Goal: Find contact information: Find contact information

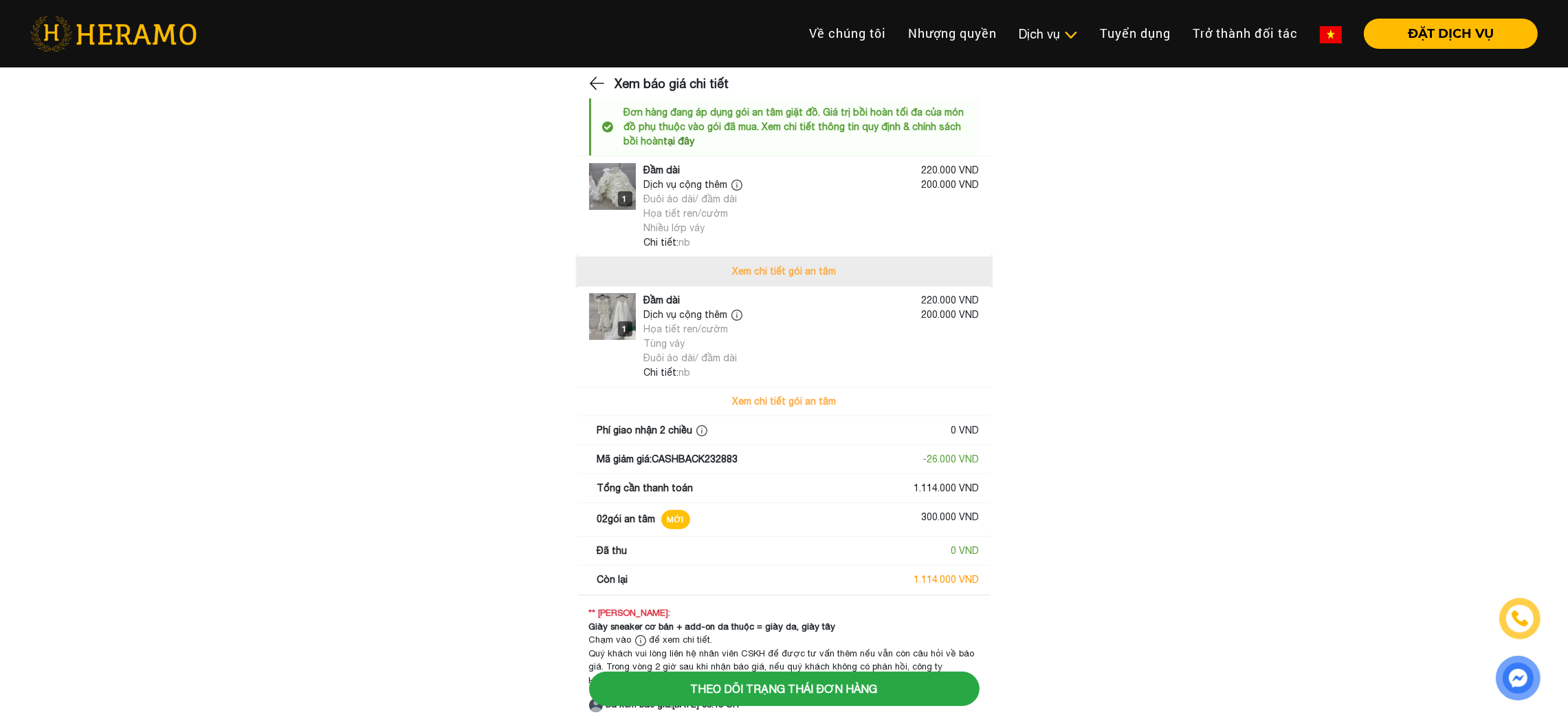
click at [847, 279] on button "Xem chi tiết gói an tâm" at bounding box center [784, 272] width 413 height 28
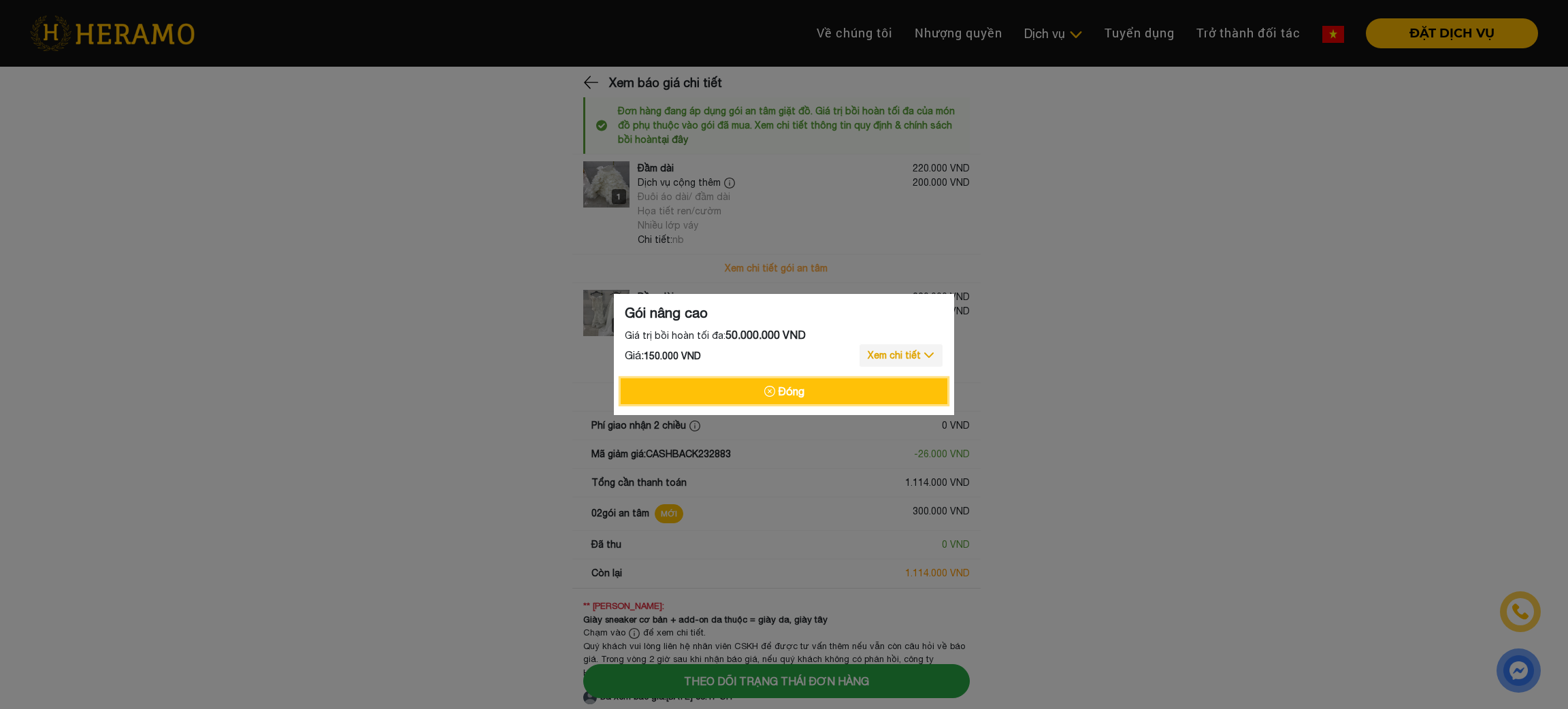
click at [789, 386] on button "Đóng" at bounding box center [783, 391] width 327 height 26
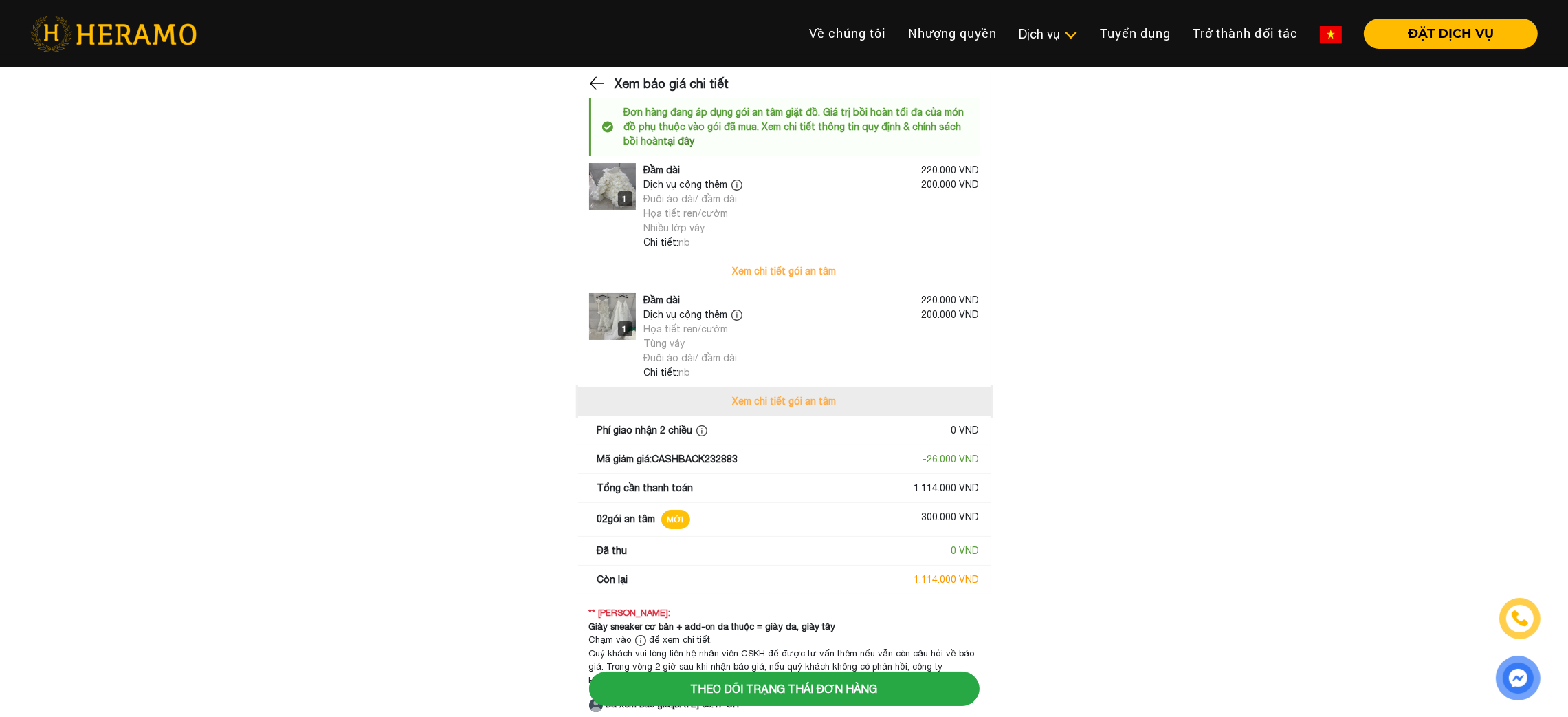
click at [786, 392] on button "Xem chi tiết gói an tâm" at bounding box center [784, 402] width 413 height 28
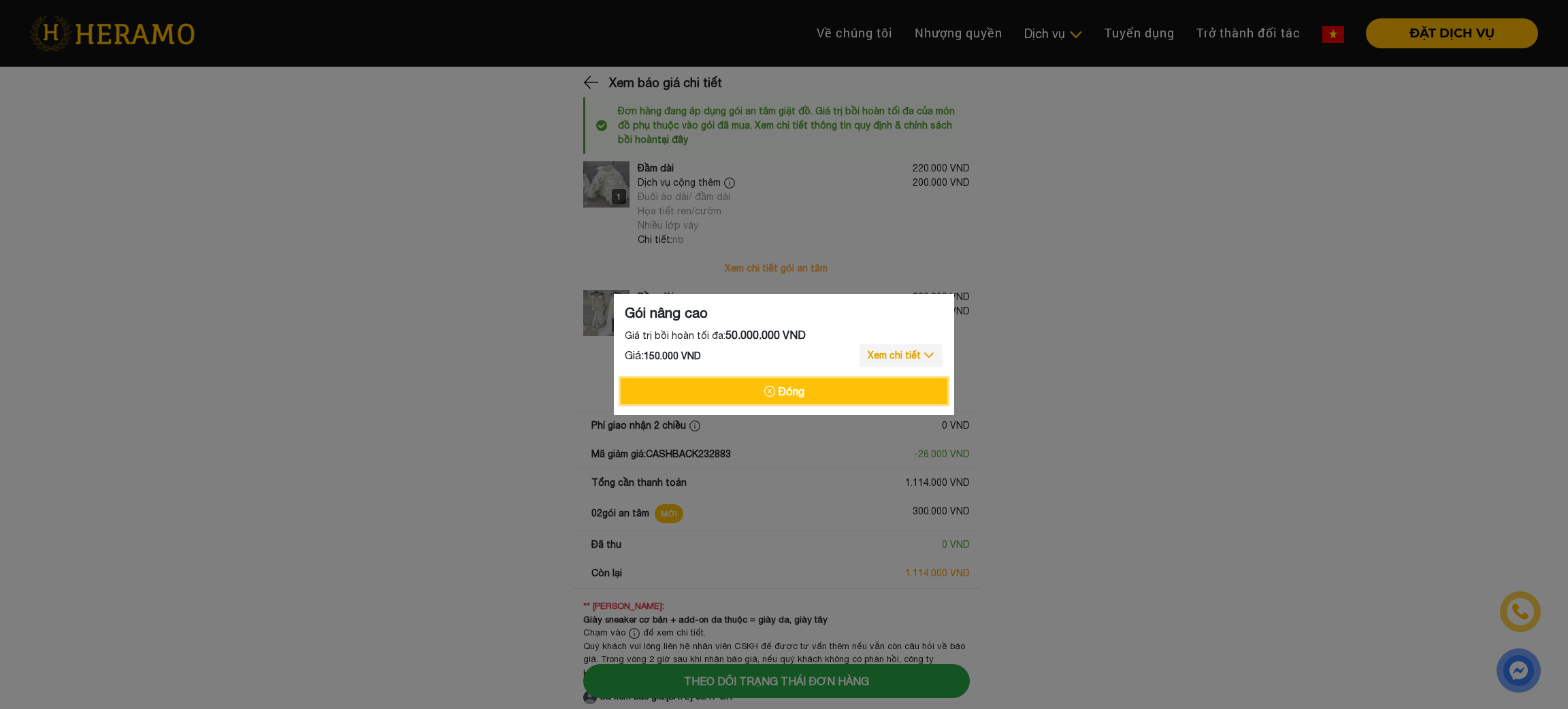
click at [778, 388] on button "Đóng" at bounding box center [783, 391] width 327 height 26
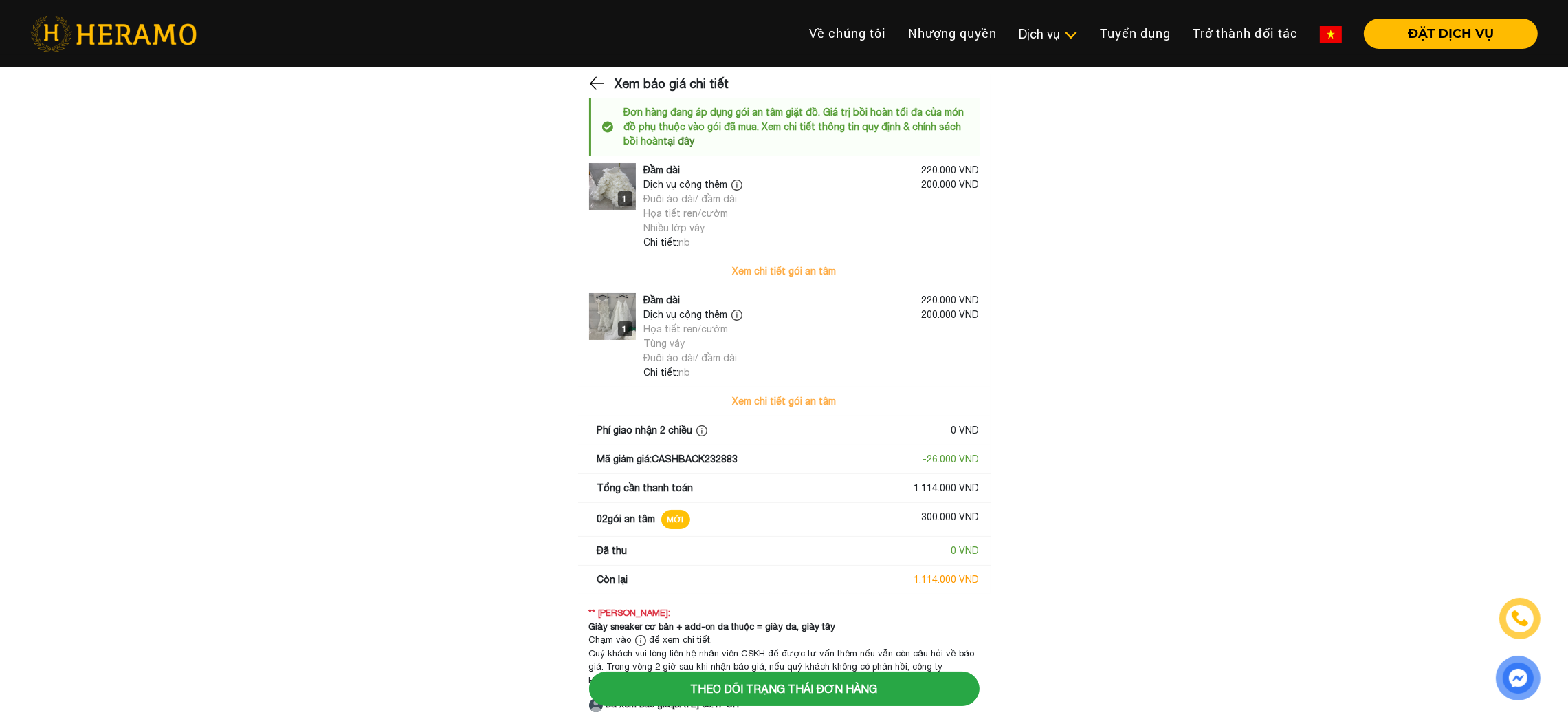
click at [634, 185] on img at bounding box center [613, 187] width 47 height 47
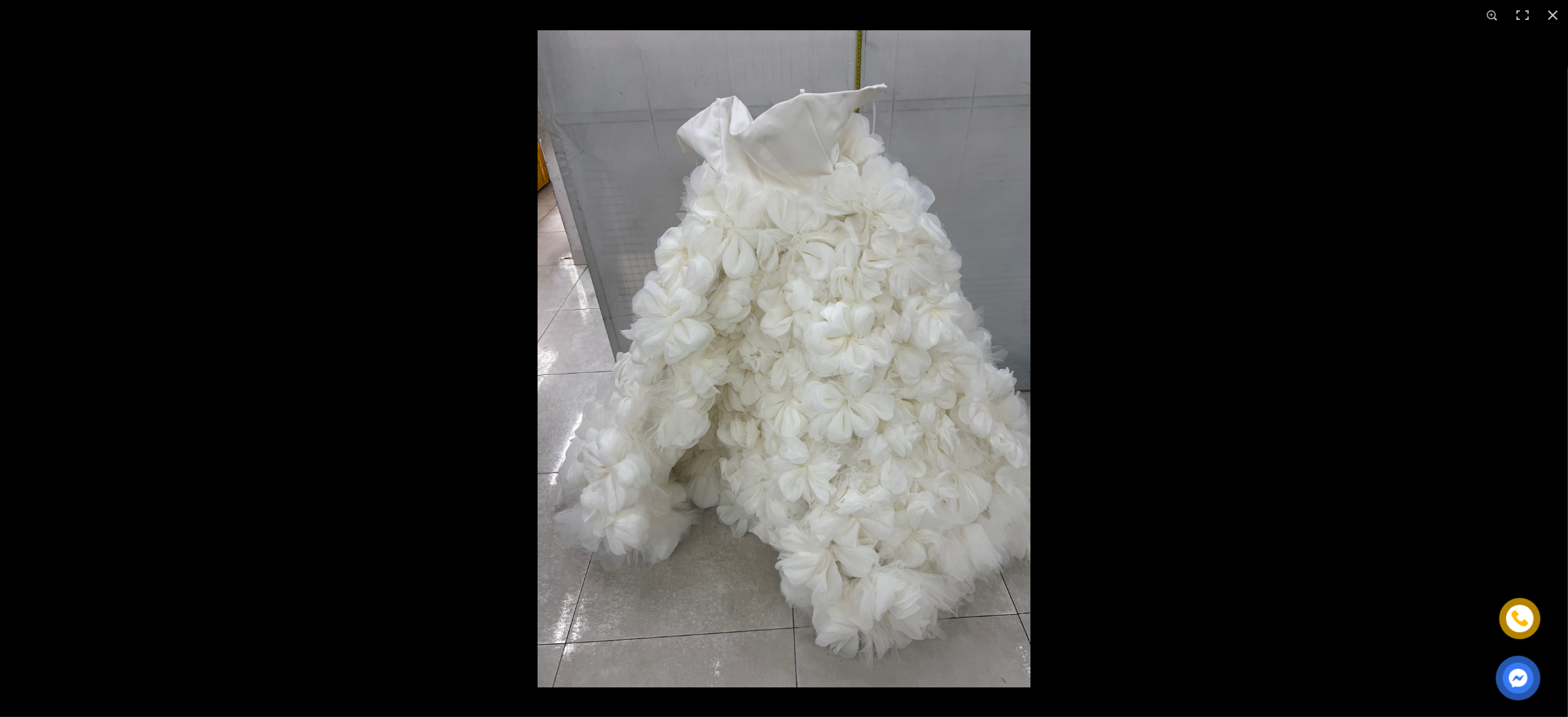
click at [623, 185] on div at bounding box center [1239, 389] width 1568 height 717
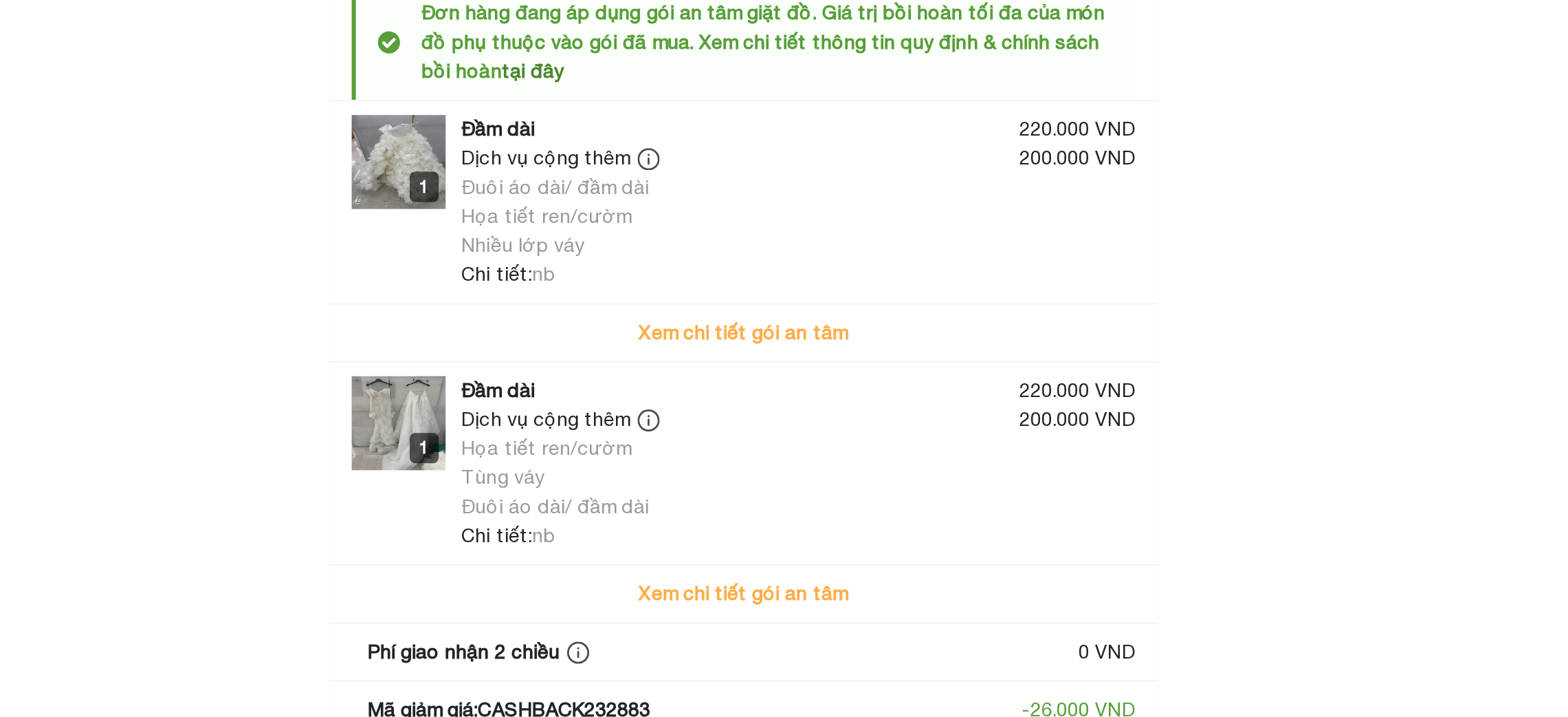
click at [612, 308] on img at bounding box center [613, 317] width 47 height 47
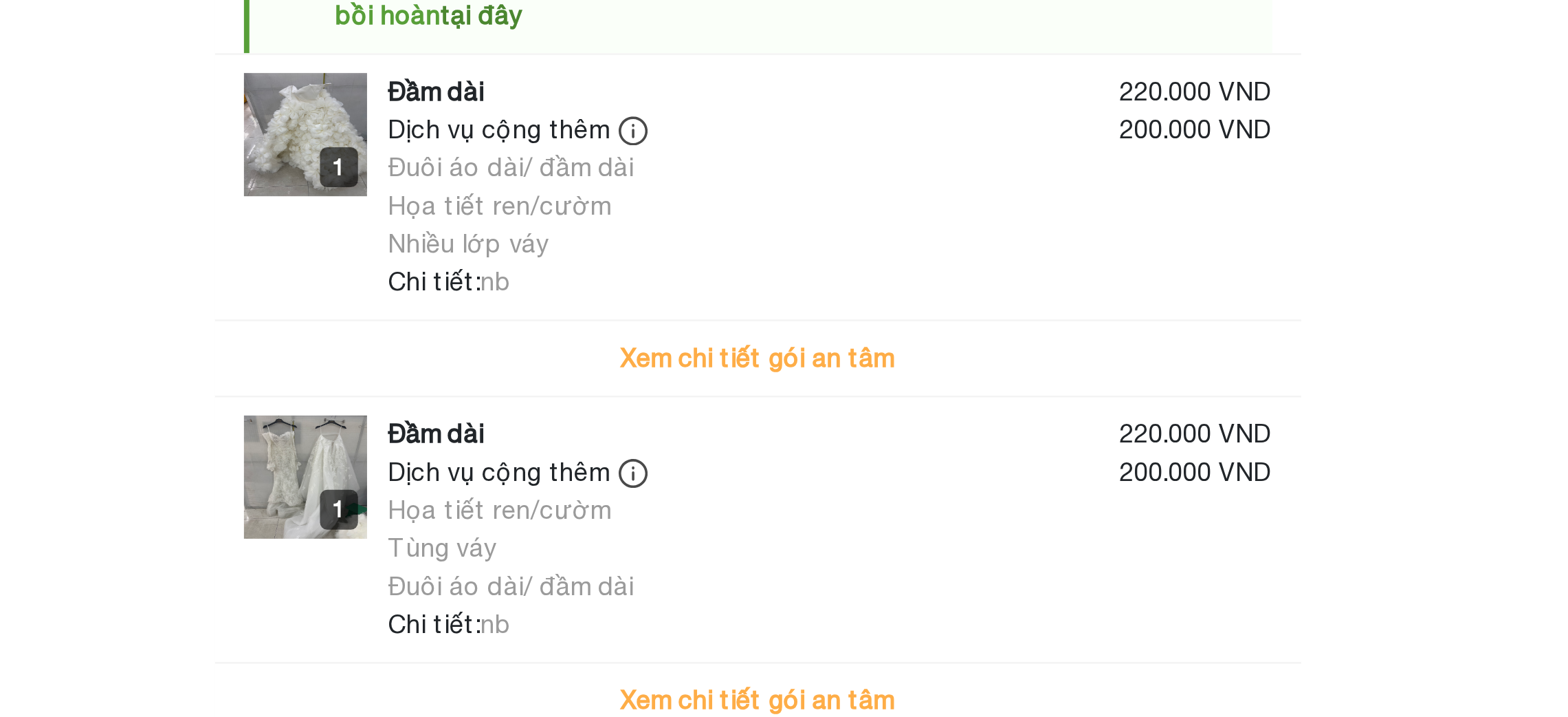
click at [616, 306] on img at bounding box center [613, 317] width 47 height 47
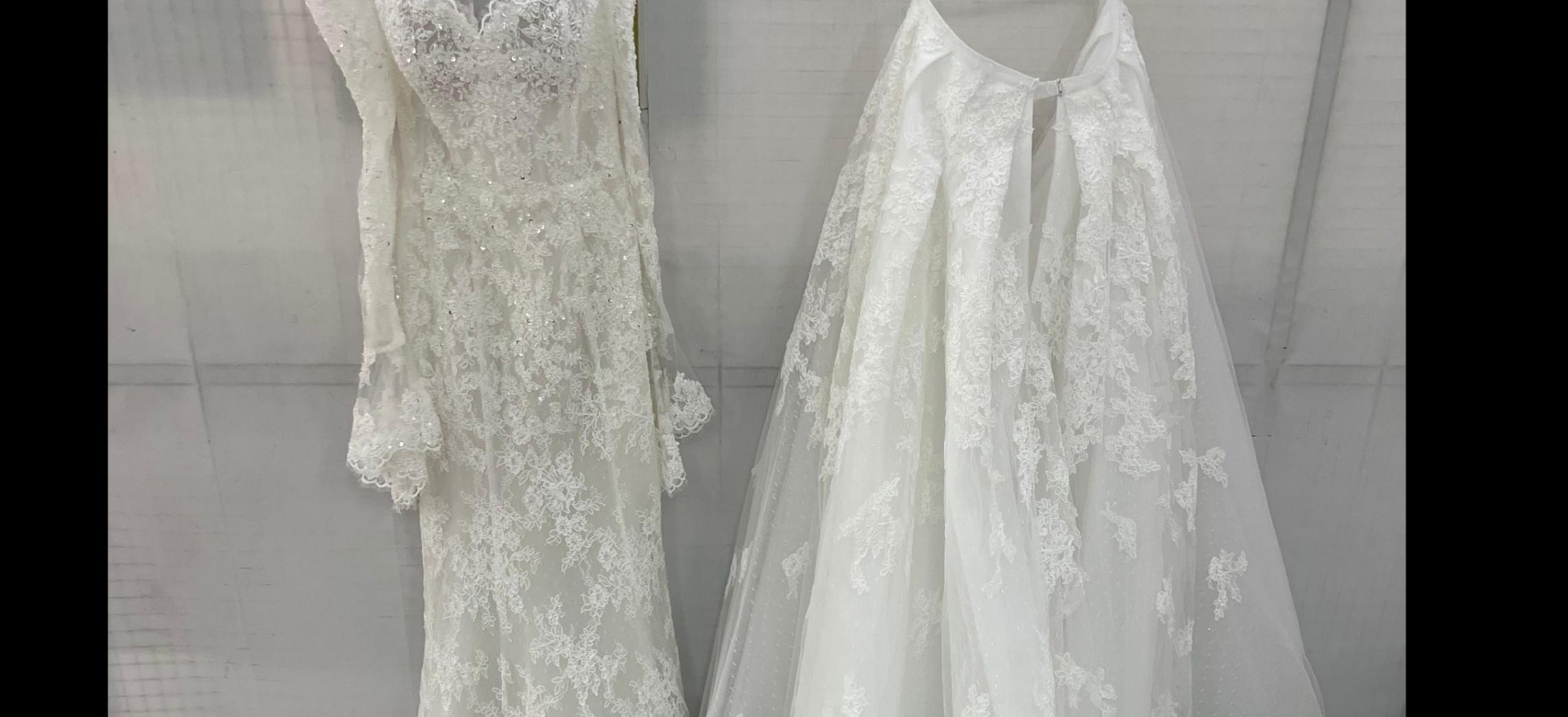
click at [659, 291] on img at bounding box center [784, 358] width 656 height 657
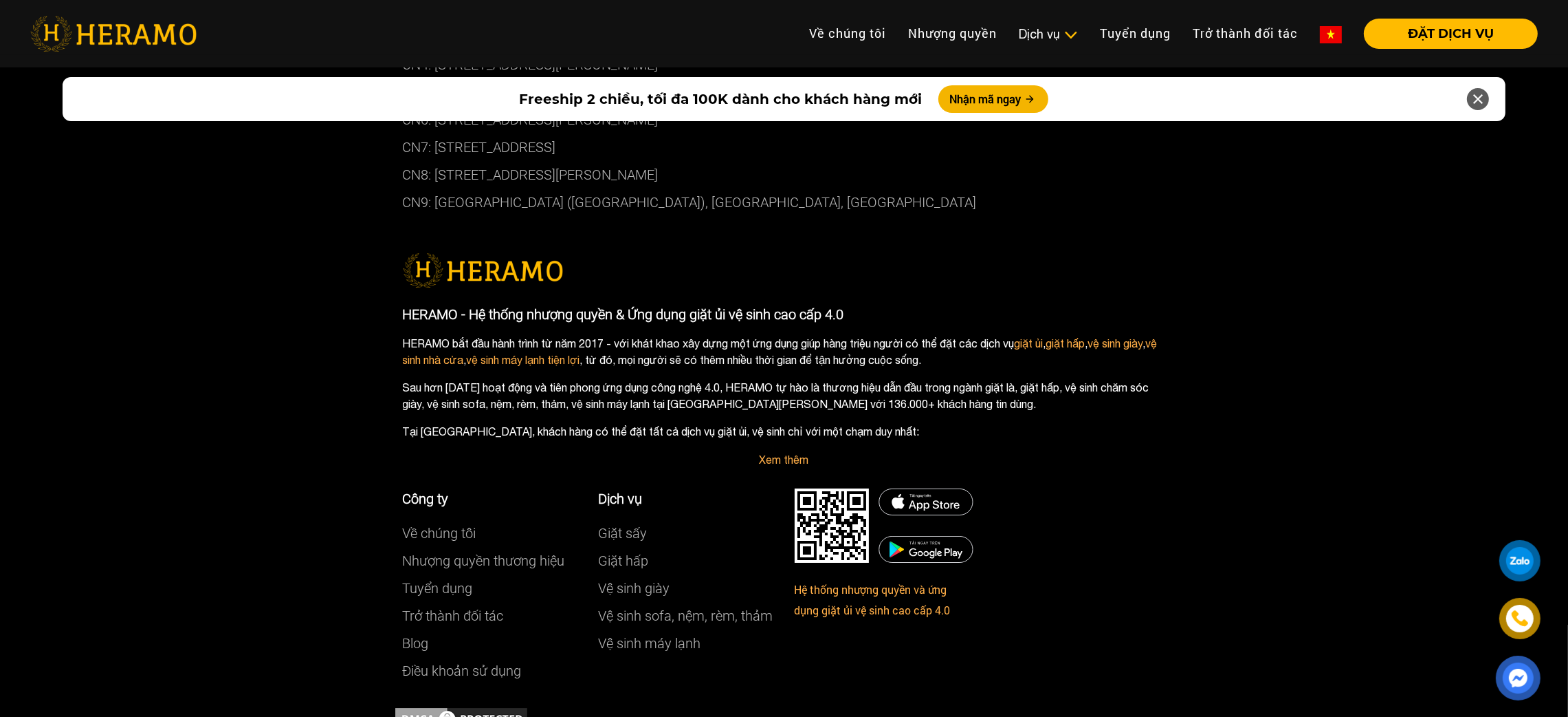
scroll to position [7669, 0]
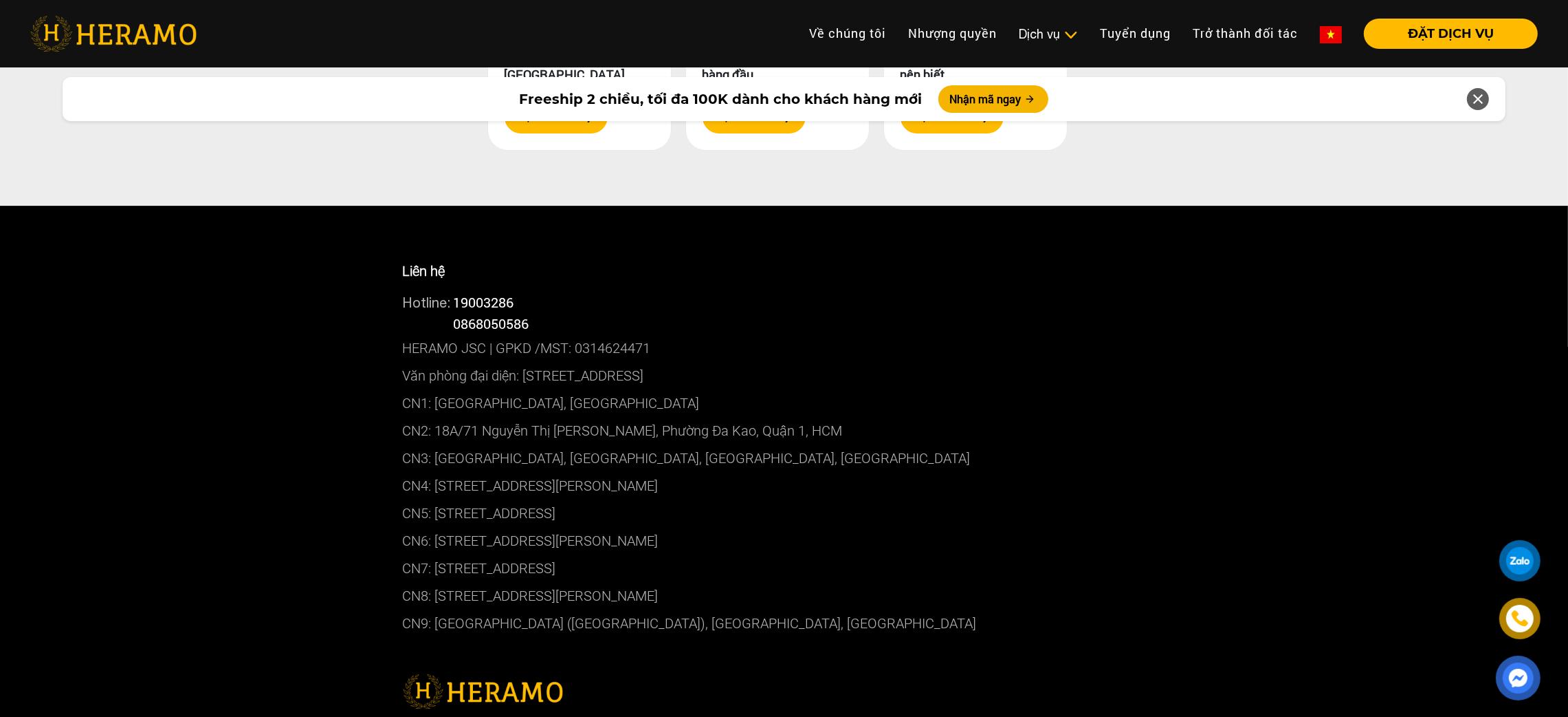
scroll to position [7165, 0]
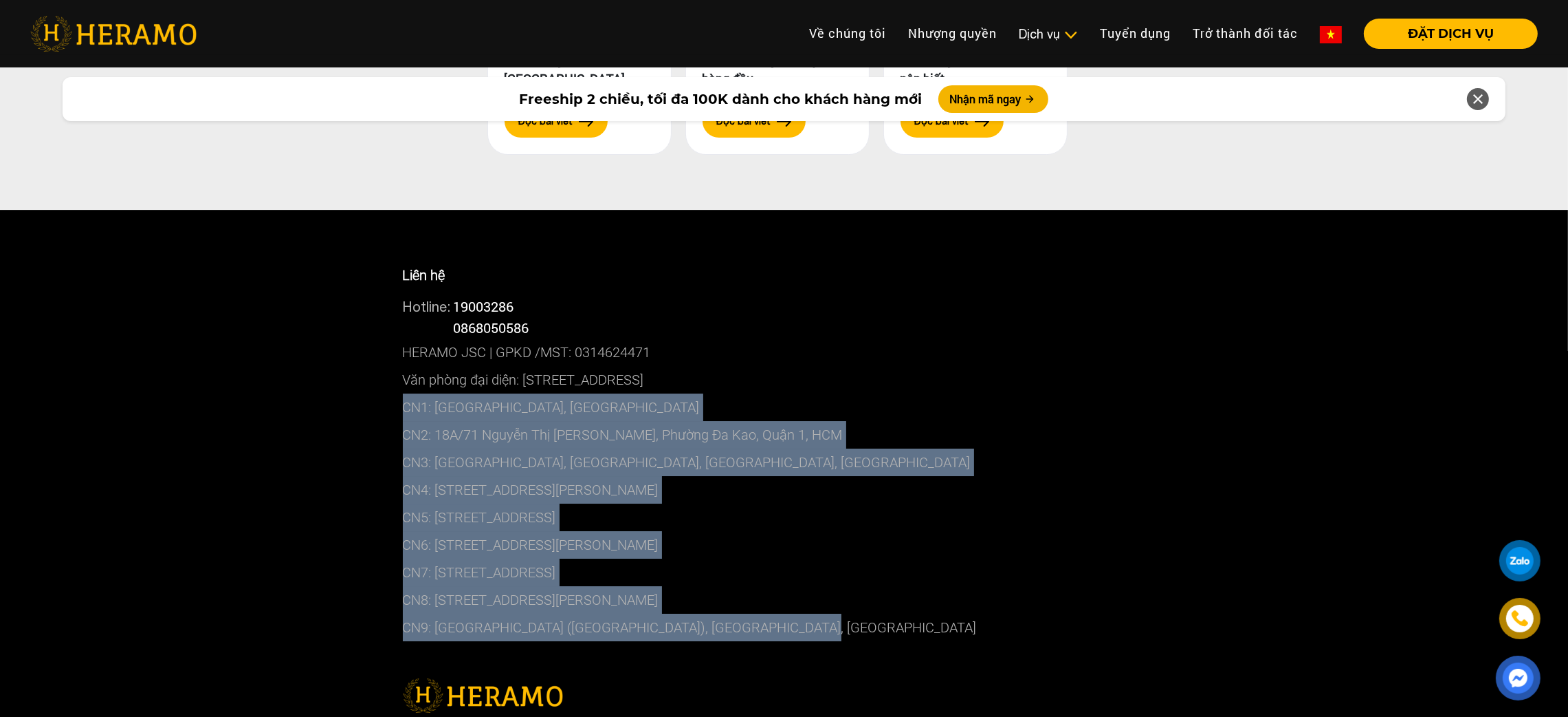
drag, startPoint x: 823, startPoint y: 596, endPoint x: 399, endPoint y: 374, distance: 478.6
click at [399, 374] on div "Liên hệ Hotline: 19003286 Hotline: 0868050586 HERAMO JSC | GPKD /MST: 031462447…" at bounding box center [784, 453] width 784 height 418
copy div "CN1: 01 Trường Sơn, Phường 4, Quận Tân Bình, HCM CN2: 18A/71 Nguyễn Thị Minh …"
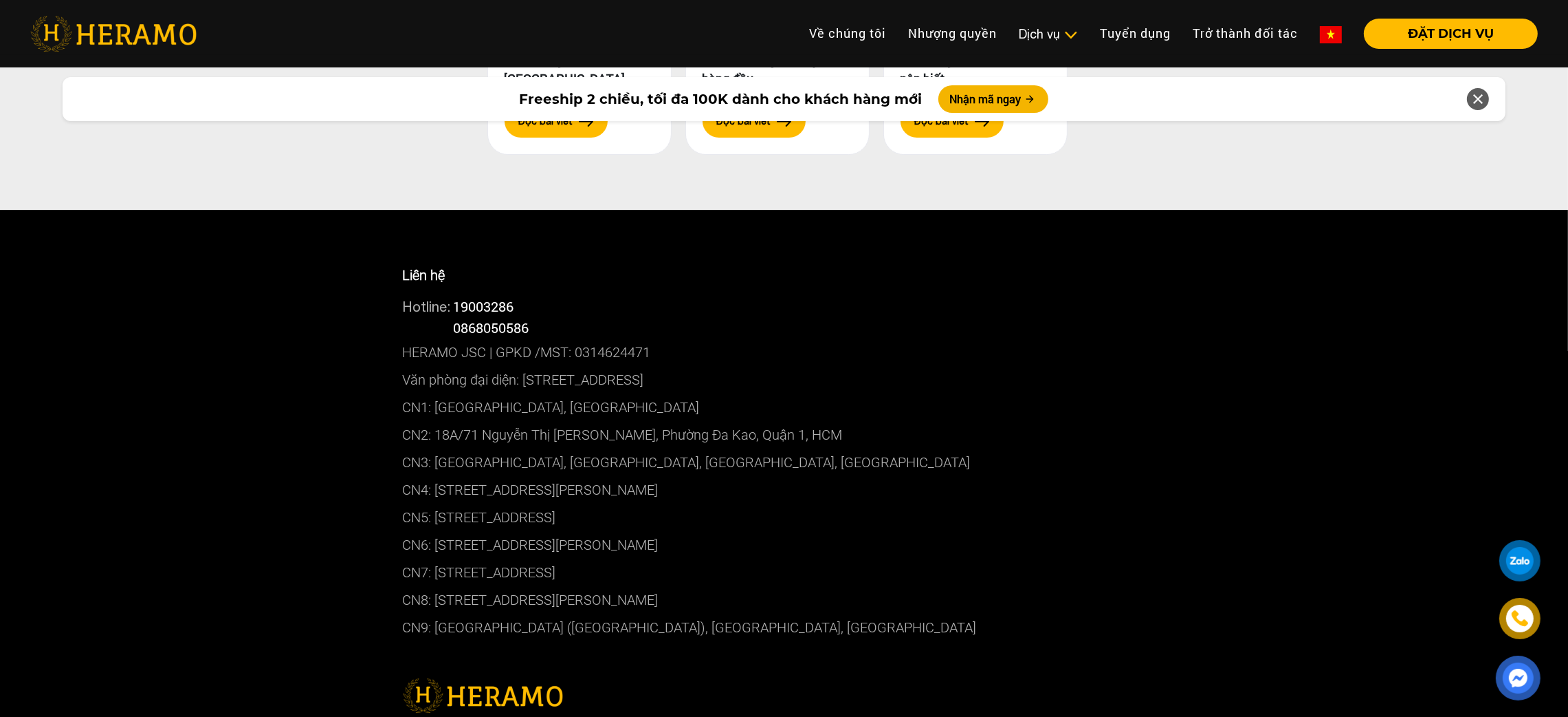
click at [1058, 366] on p "Văn phòng đại diện: [STREET_ADDRESS]" at bounding box center [784, 380] width 763 height 28
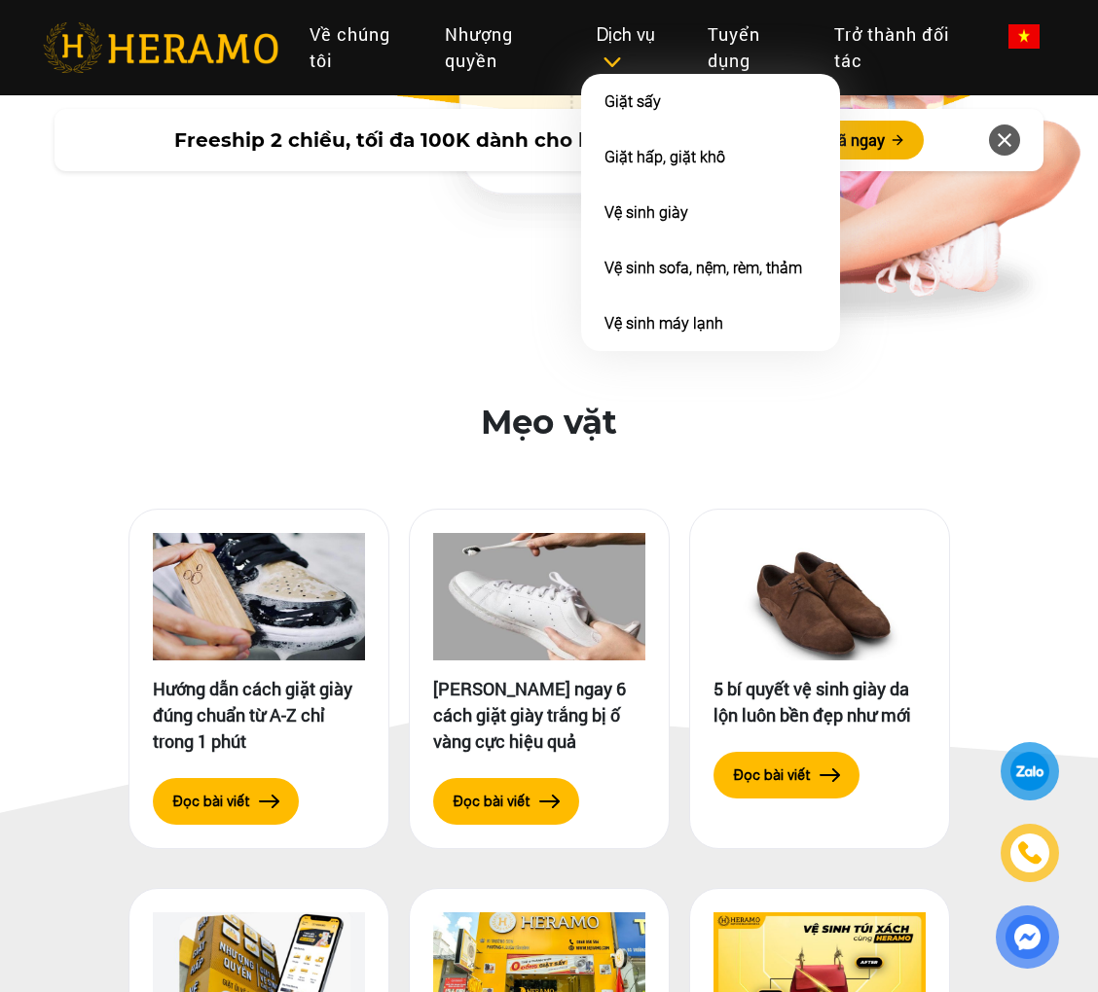
scroll to position [8967, 0]
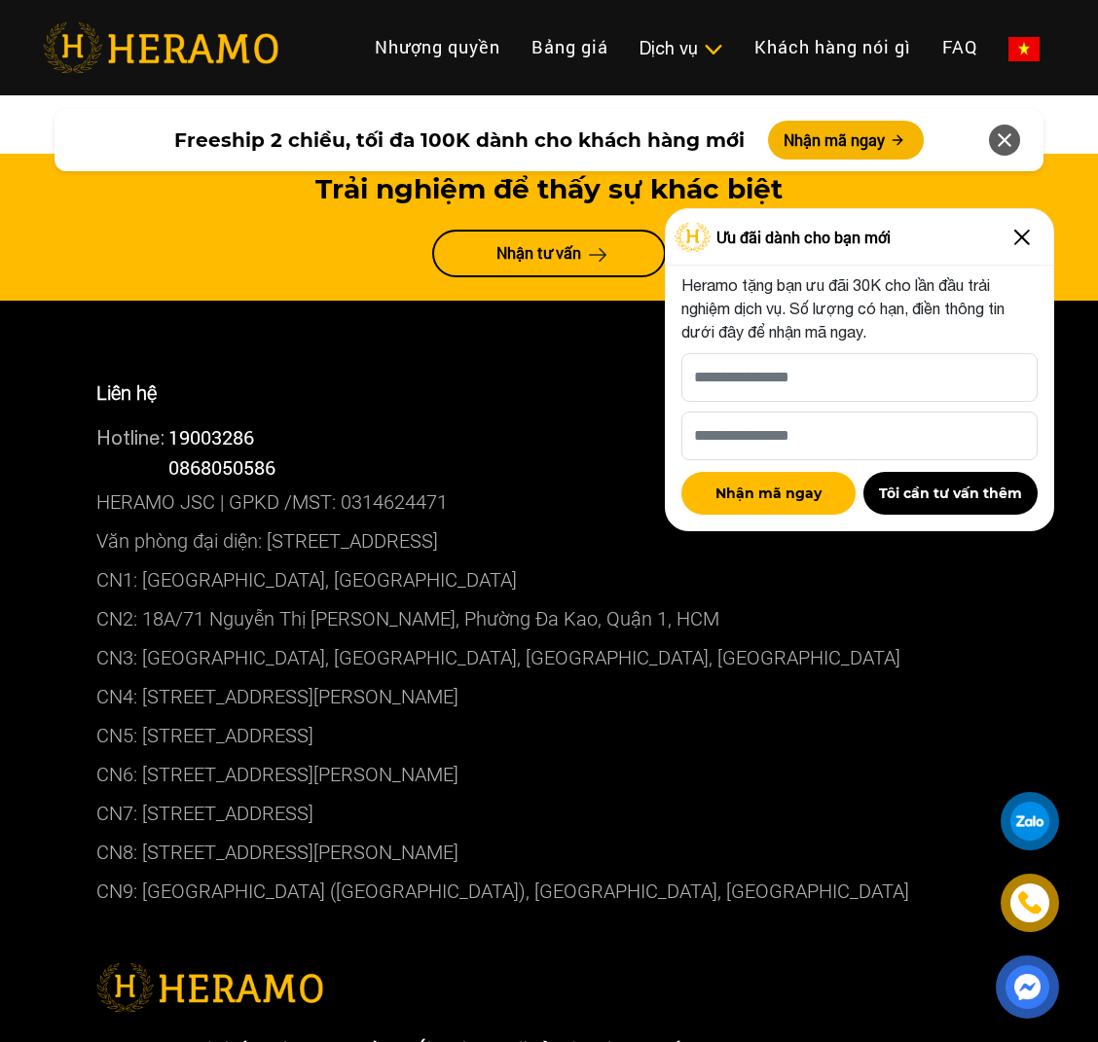
scroll to position [11142, 0]
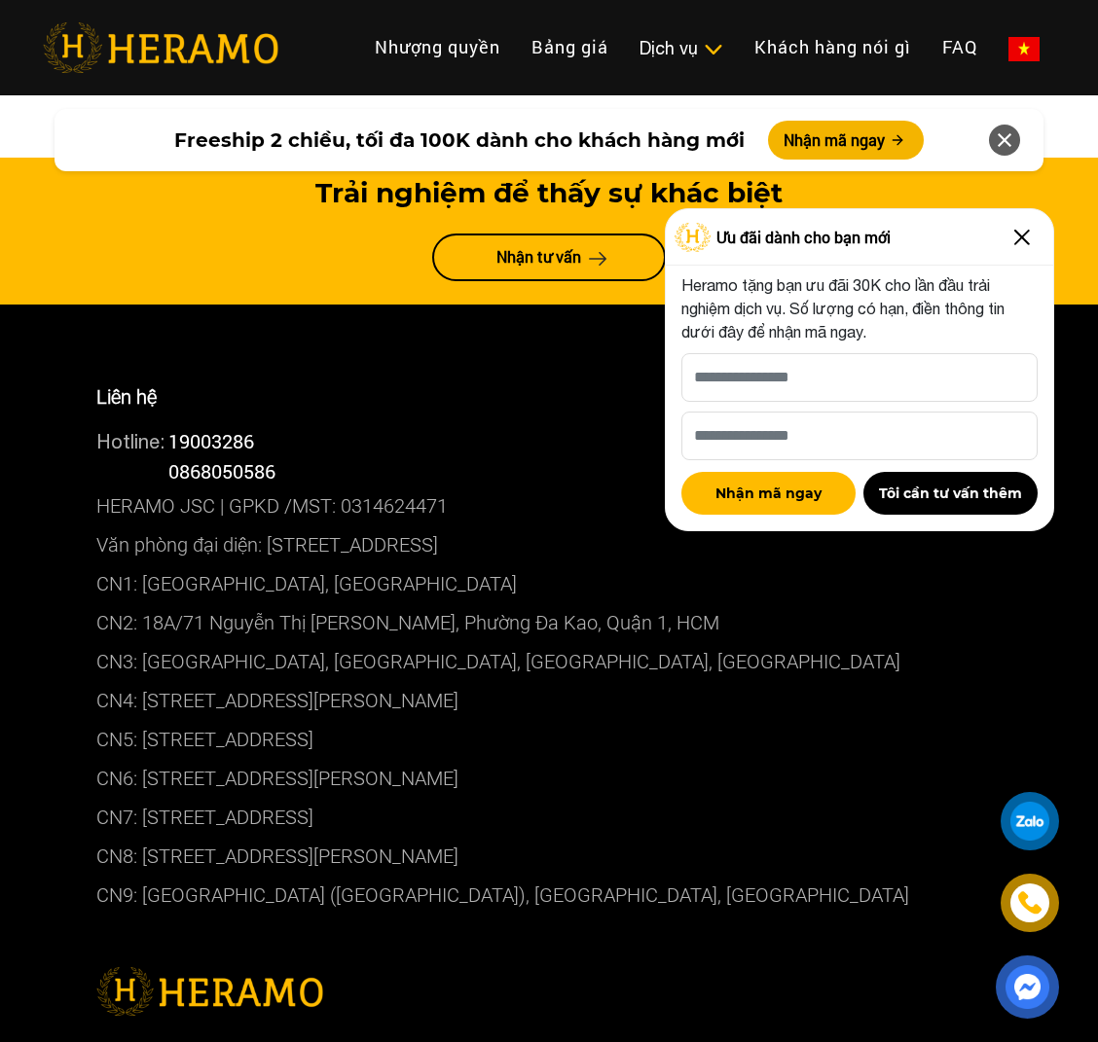
drag, startPoint x: 495, startPoint y: 534, endPoint x: 144, endPoint y: 537, distance: 351.3
click at [144, 564] on p "CN1: [GEOGRAPHIC_DATA], [GEOGRAPHIC_DATA]" at bounding box center [548, 583] width 905 height 39
copy p "01 Trường Sơn, Phường 4, Quận Tân Bình,"
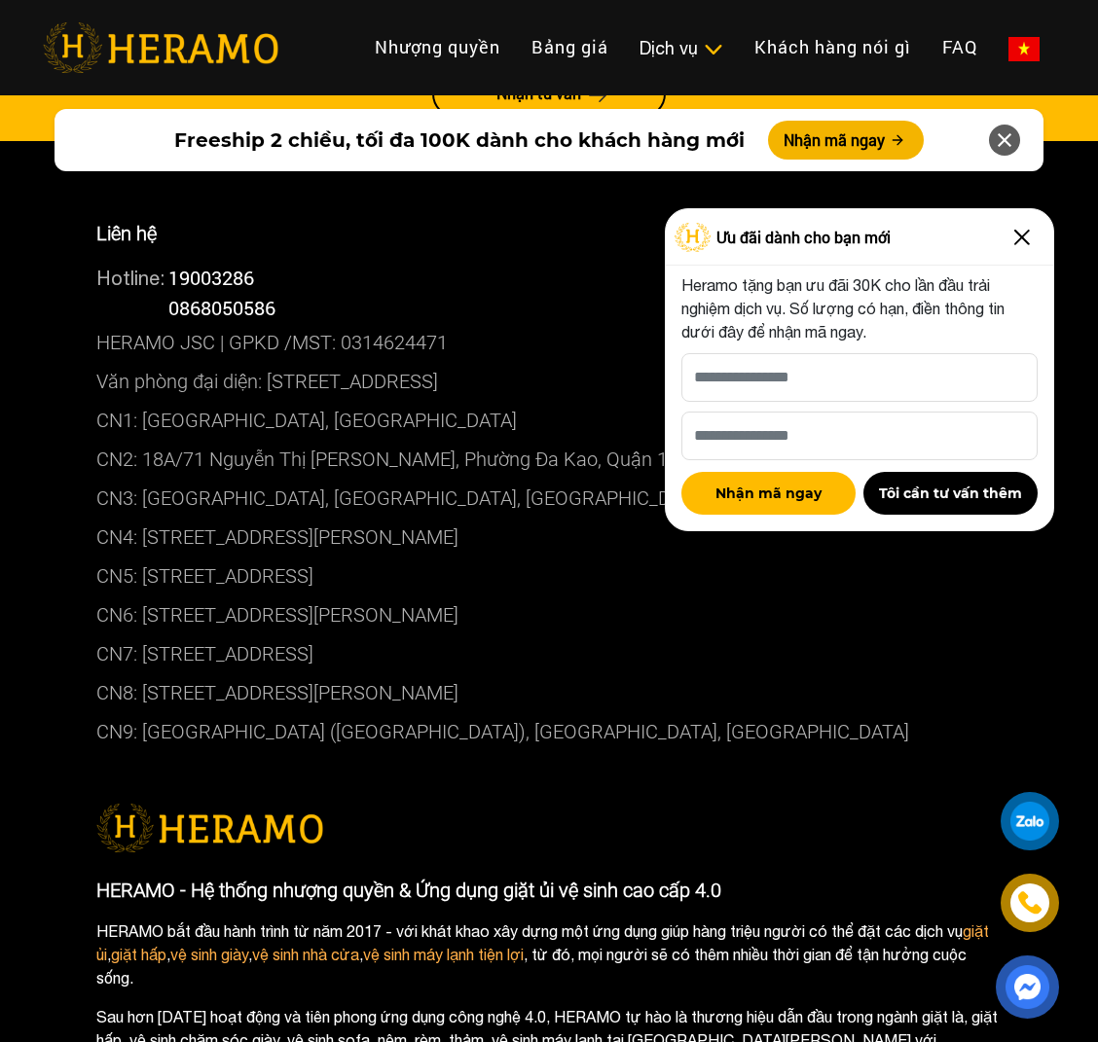
scroll to position [11304, 0]
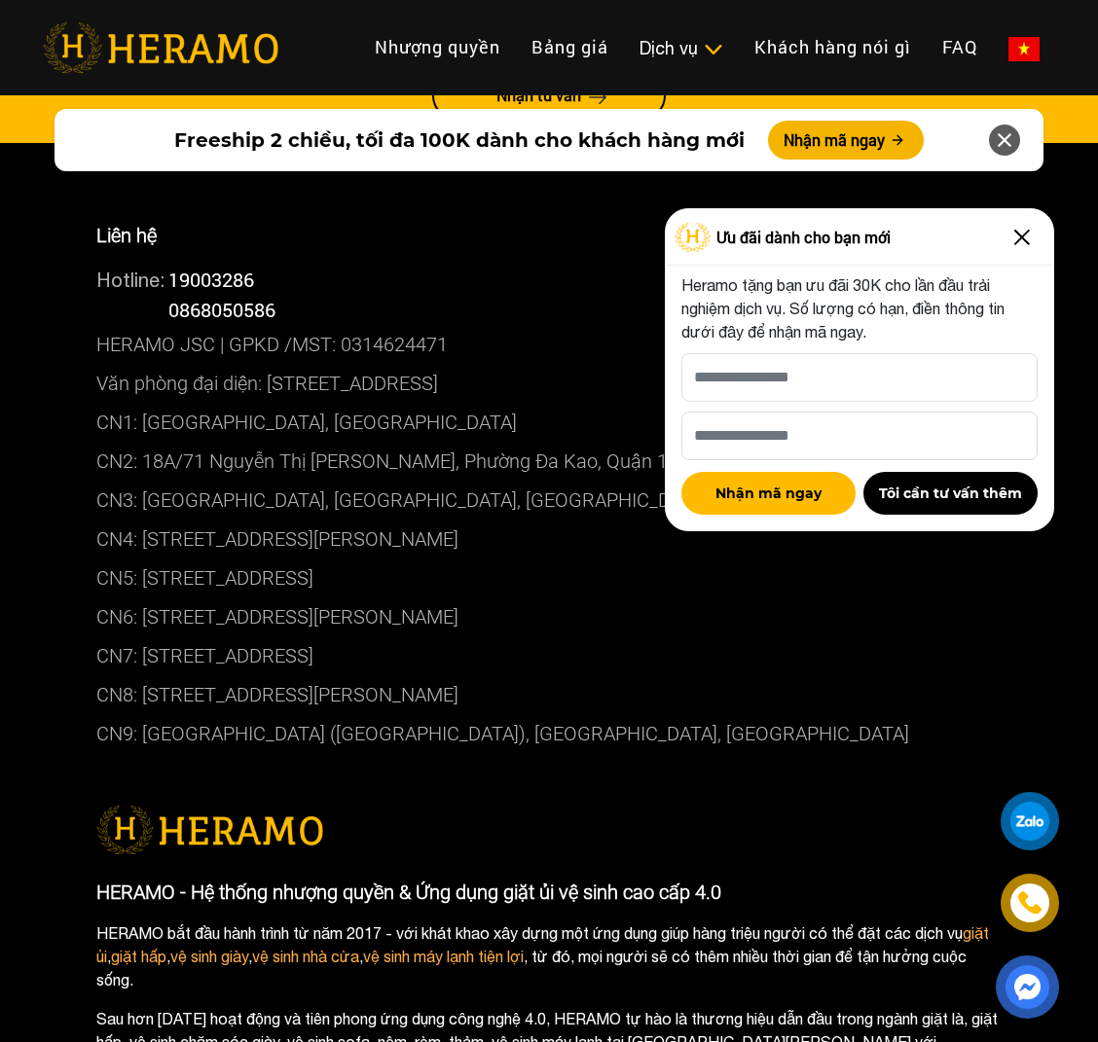
click at [1035, 241] on img at bounding box center [1021, 237] width 31 height 31
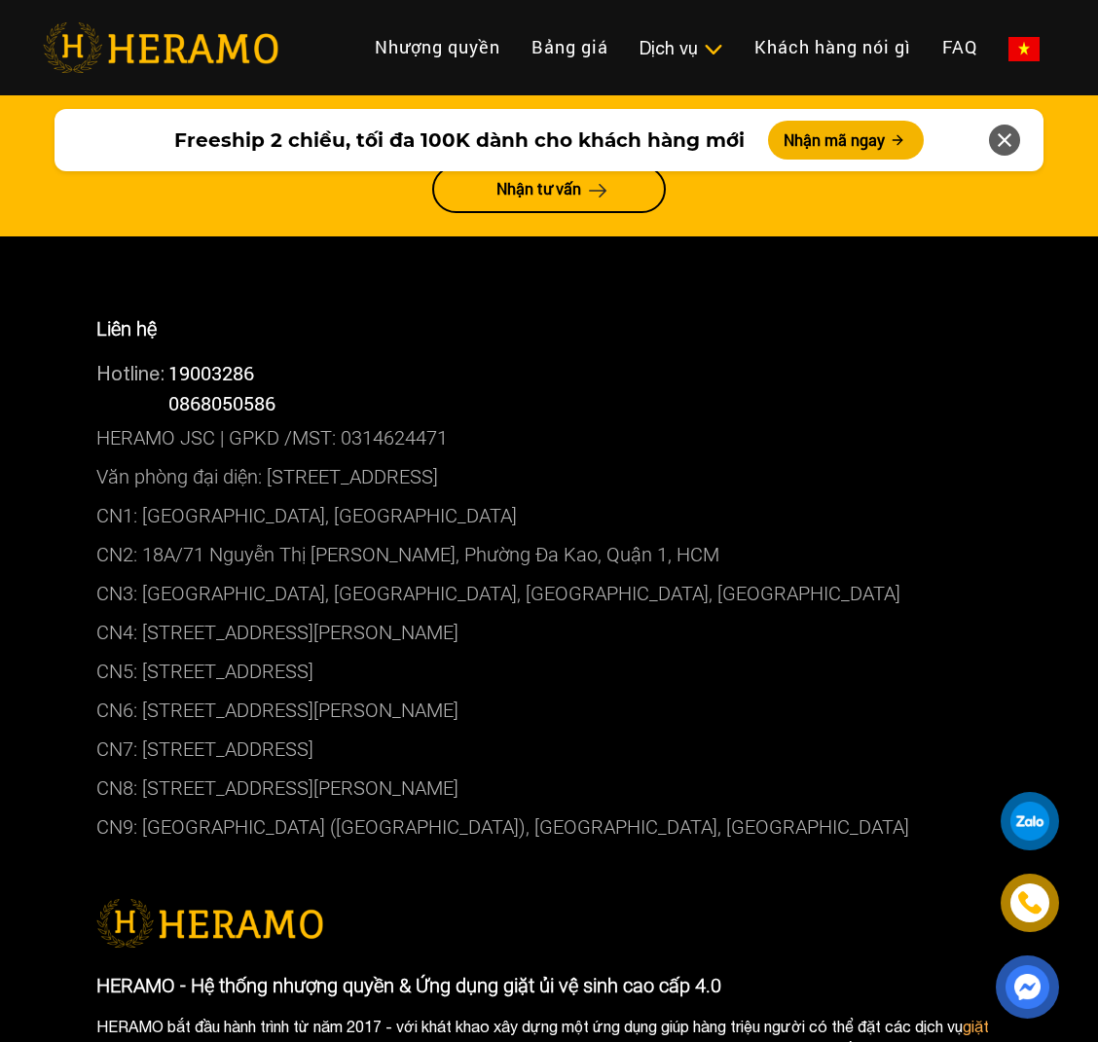
scroll to position [11207, 0]
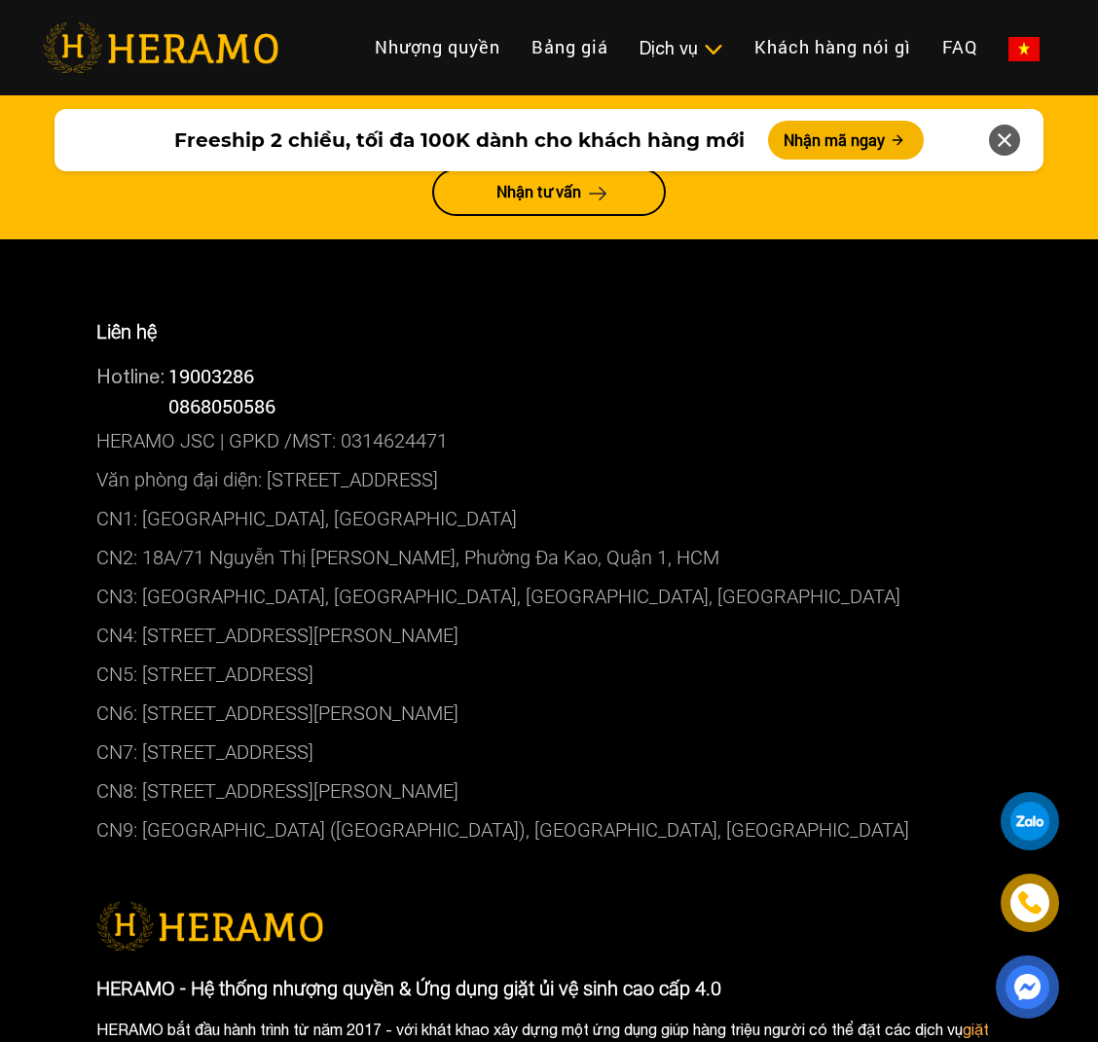
click at [598, 902] on div at bounding box center [548, 926] width 905 height 49
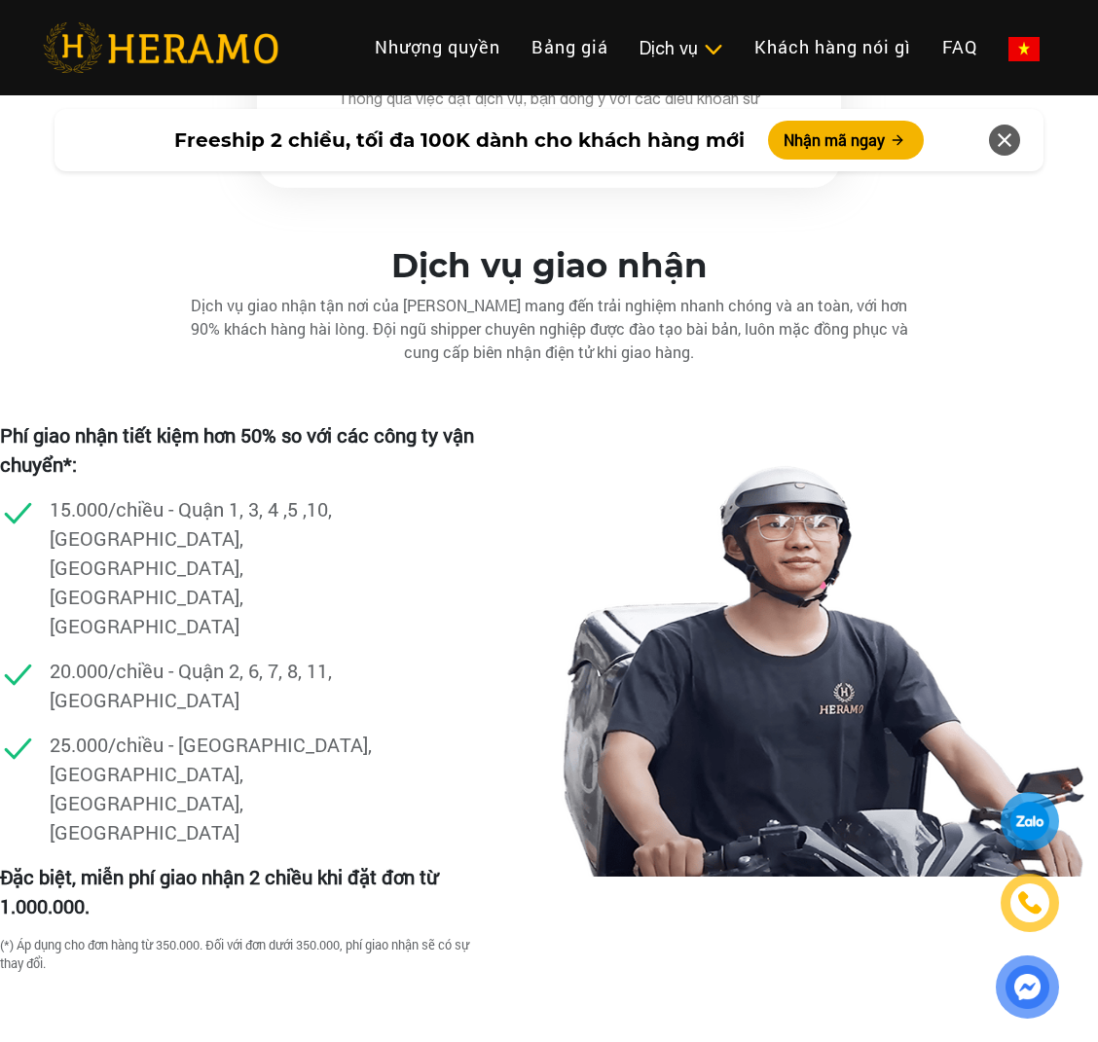
scroll to position [5933, 0]
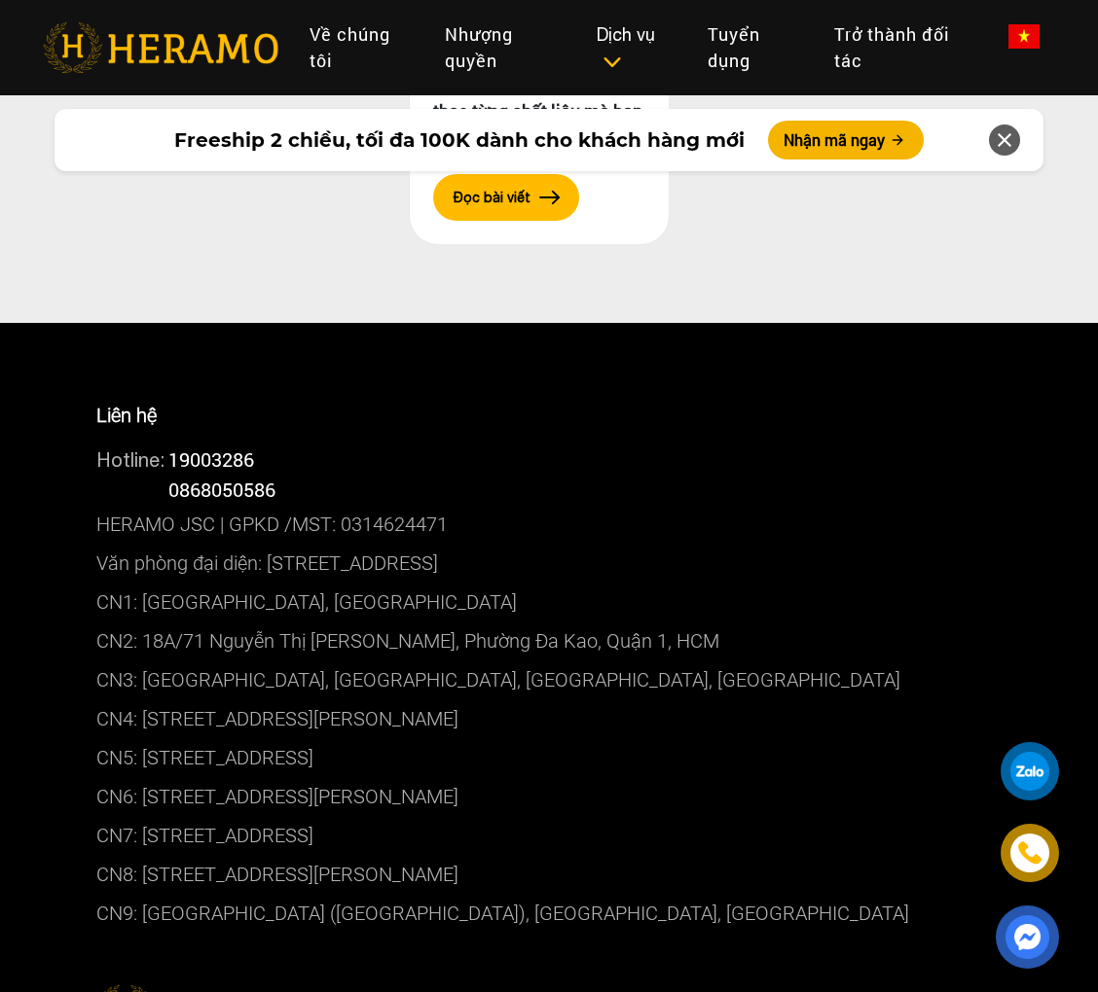
scroll to position [10362, 0]
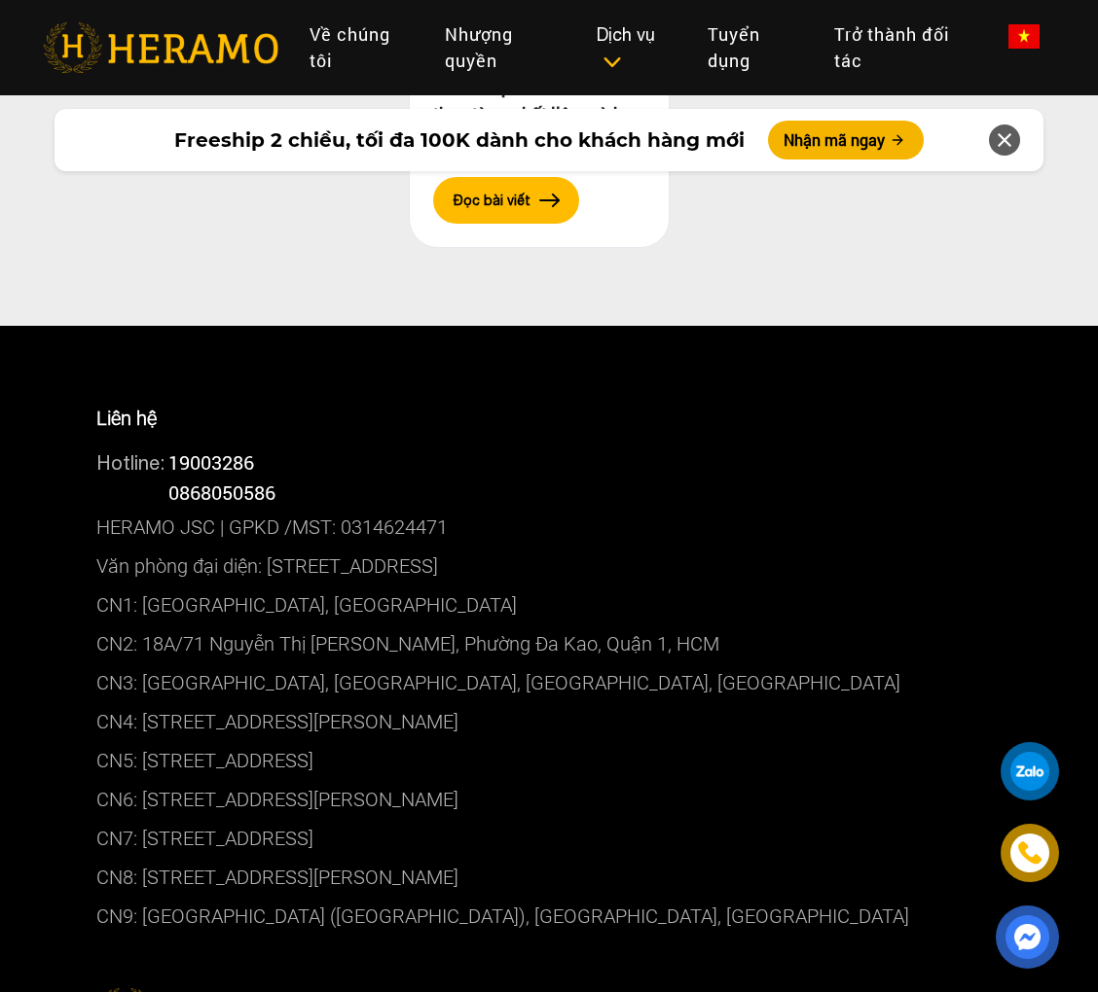
click at [205, 586] on p "CN1: [GEOGRAPHIC_DATA], [GEOGRAPHIC_DATA]" at bounding box center [548, 605] width 905 height 39
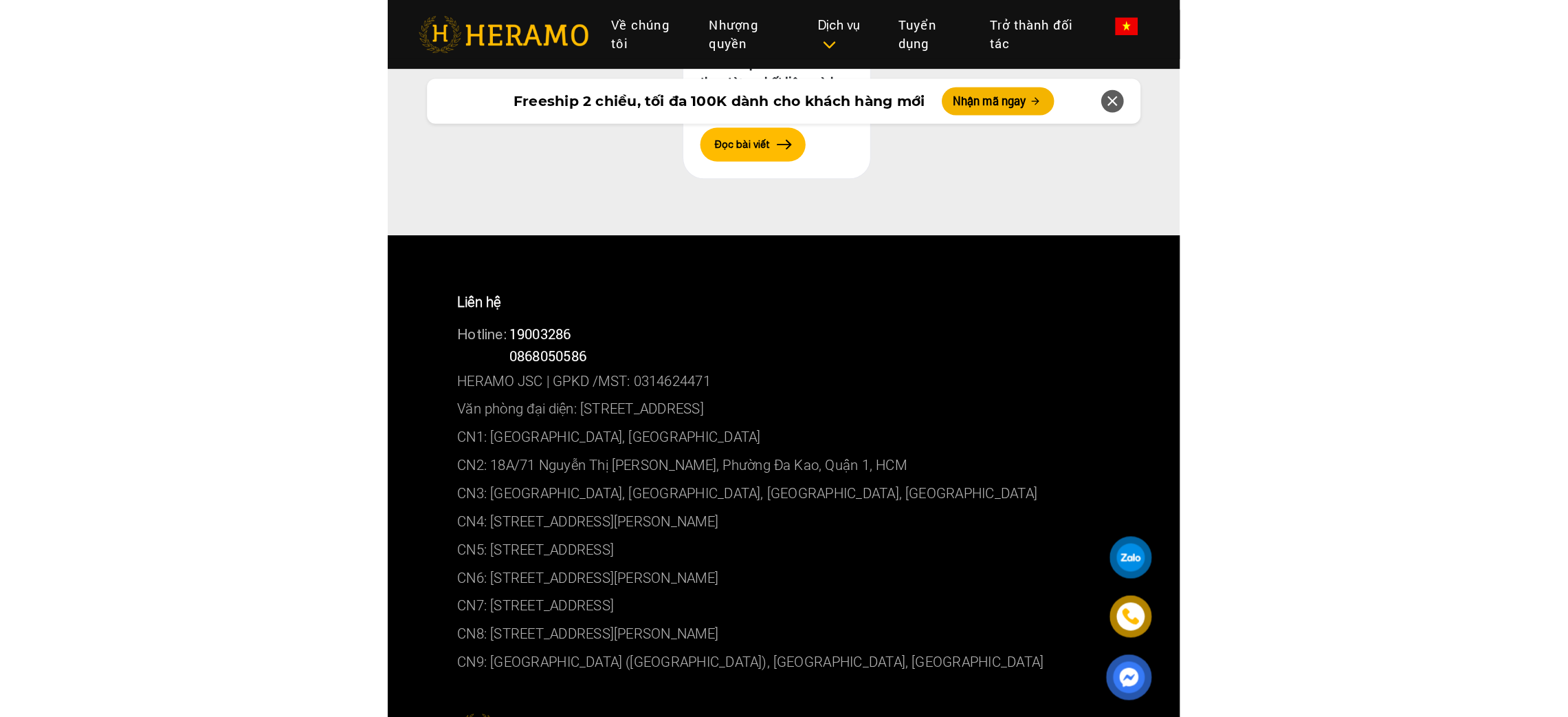
scroll to position [7147, 0]
